Goal: Information Seeking & Learning: Learn about a topic

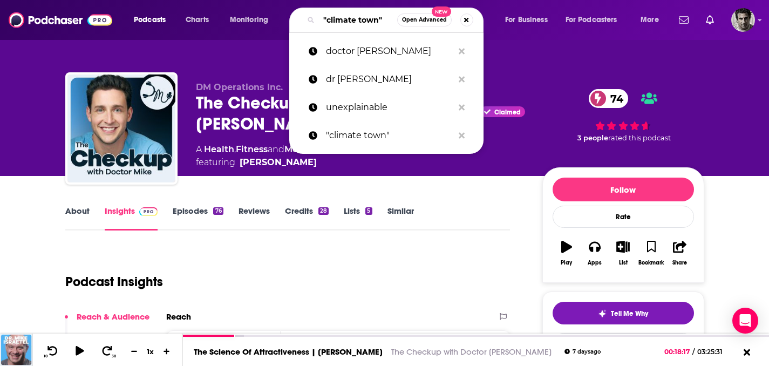
drag, startPoint x: 382, startPoint y: 21, endPoint x: 303, endPoint y: 18, distance: 78.8
click at [304, 18] on div ""climate town" Open Advanced New" at bounding box center [386, 20] width 194 height 25
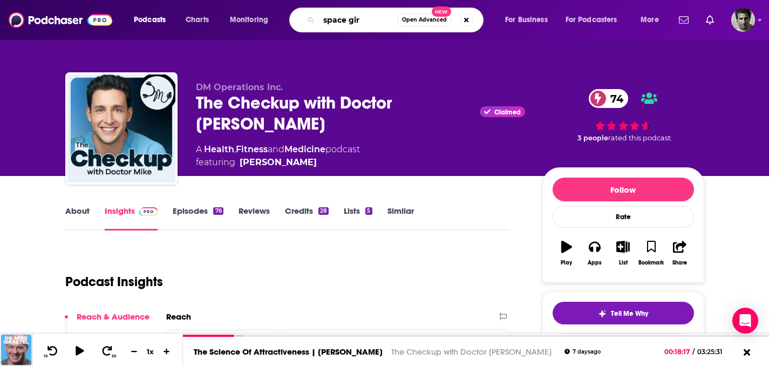
type input "space girl"
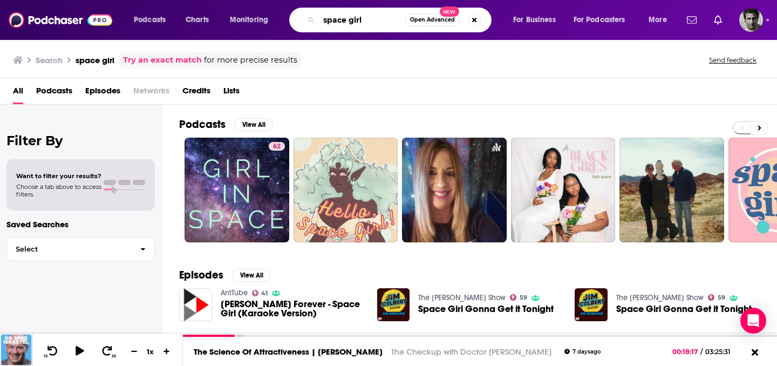
drag, startPoint x: 371, startPoint y: 21, endPoint x: 313, endPoint y: 17, distance: 57.9
click at [313, 17] on div "space girl Open Advanced New" at bounding box center [390, 20] width 202 height 25
type input "smarter everyday"
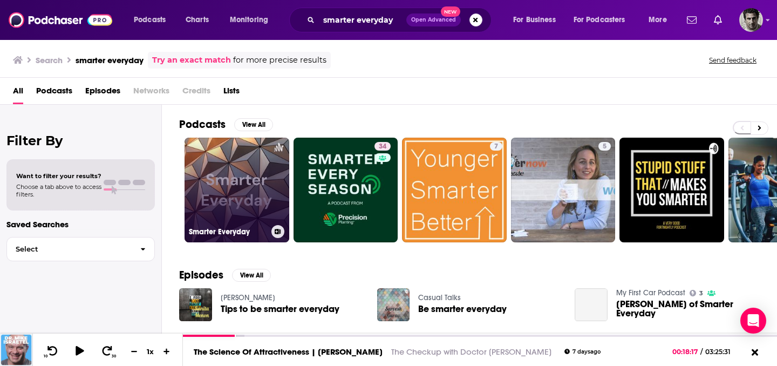
click at [264, 183] on link "Smarter Everyday" at bounding box center [237, 190] width 105 height 105
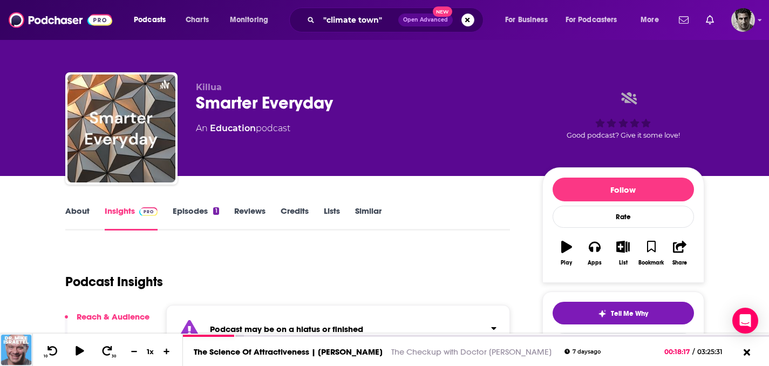
click at [133, 210] on link "Insights" at bounding box center [131, 218] width 53 height 25
